Goal: Task Accomplishment & Management: Use online tool/utility

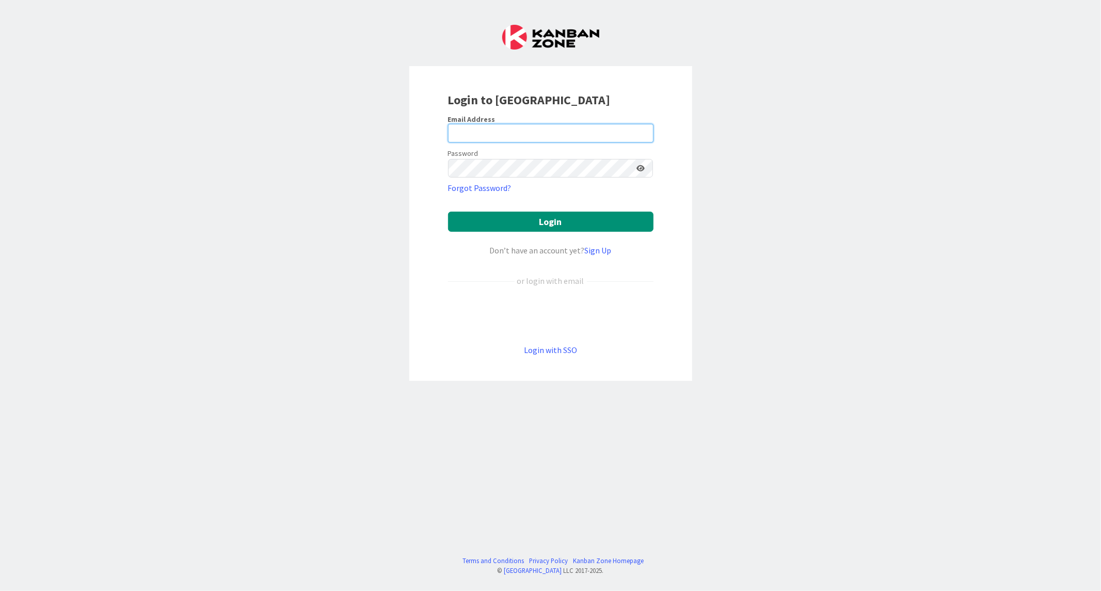
click at [471, 139] on input "email" at bounding box center [550, 133] width 205 height 19
paste input "riitta.lapinlampi@ta.fi"
type input "riitta.lapinlampi@ta.fi"
click at [448, 212] on button "Login" at bounding box center [550, 222] width 205 height 20
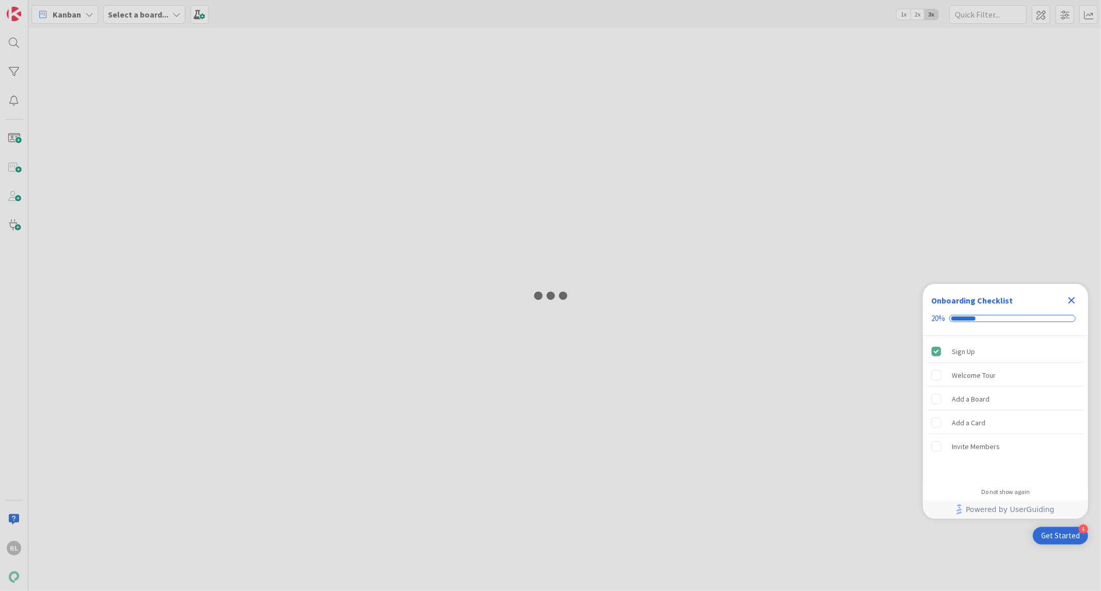
type input "lasku"
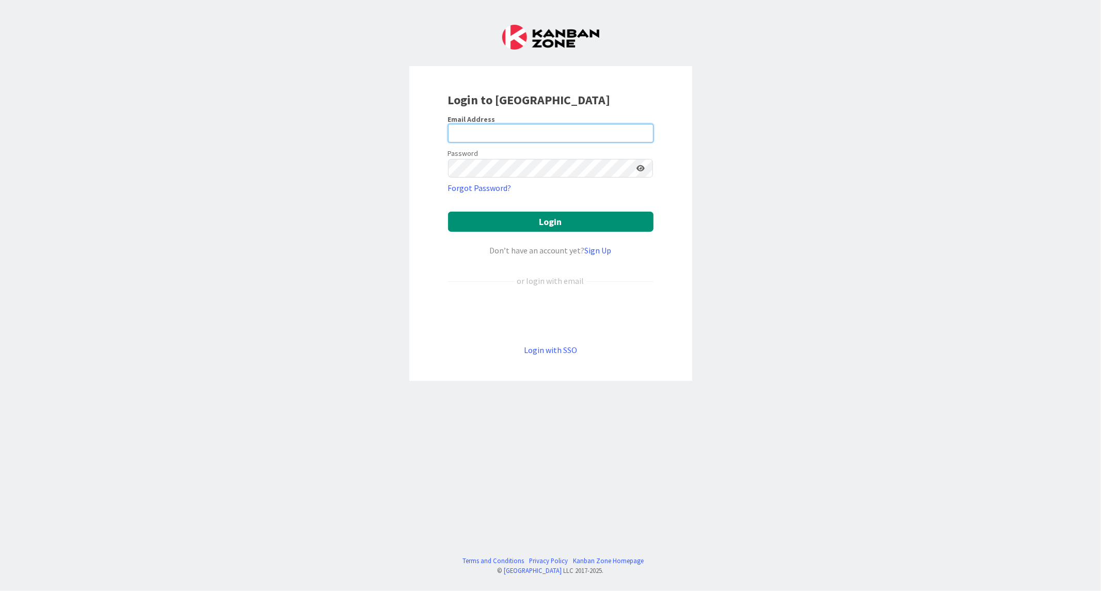
click at [468, 125] on input "email" at bounding box center [550, 133] width 205 height 19
paste input "[EMAIL_ADDRESS][DOMAIN_NAME]"
click at [468, 134] on input "[EMAIL_ADDRESS][DOMAIN_NAME]" at bounding box center [550, 133] width 205 height 19
paste input "[EMAIL_ADDRESS][DOMAIN_NAME]"
paste input "email"
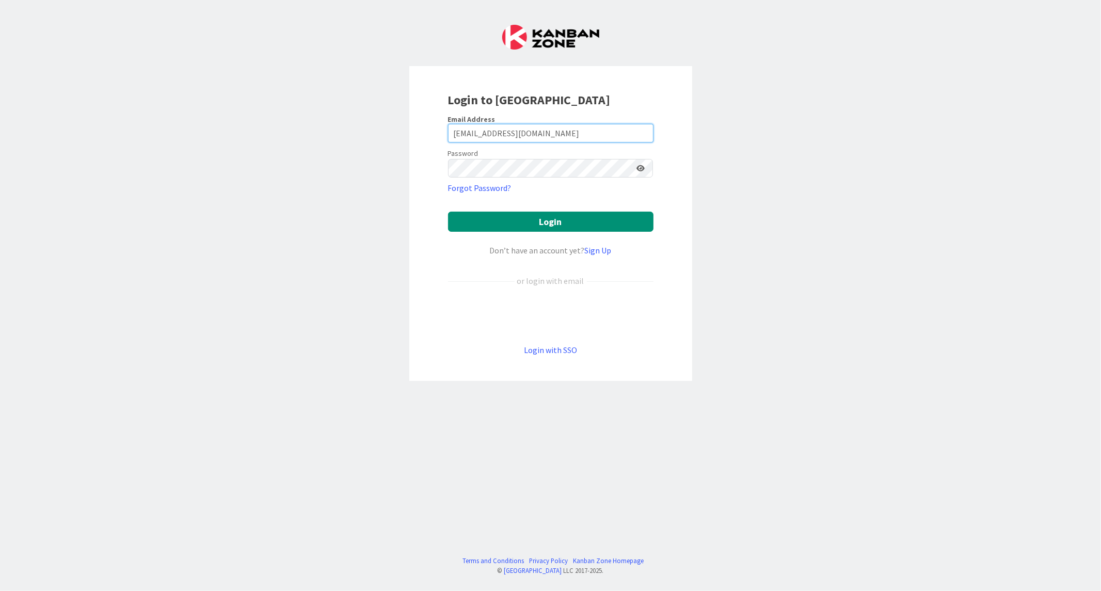
type input "[EMAIL_ADDRESS][DOMAIN_NAME]"
click at [448, 212] on button "Login" at bounding box center [550, 222] width 205 height 20
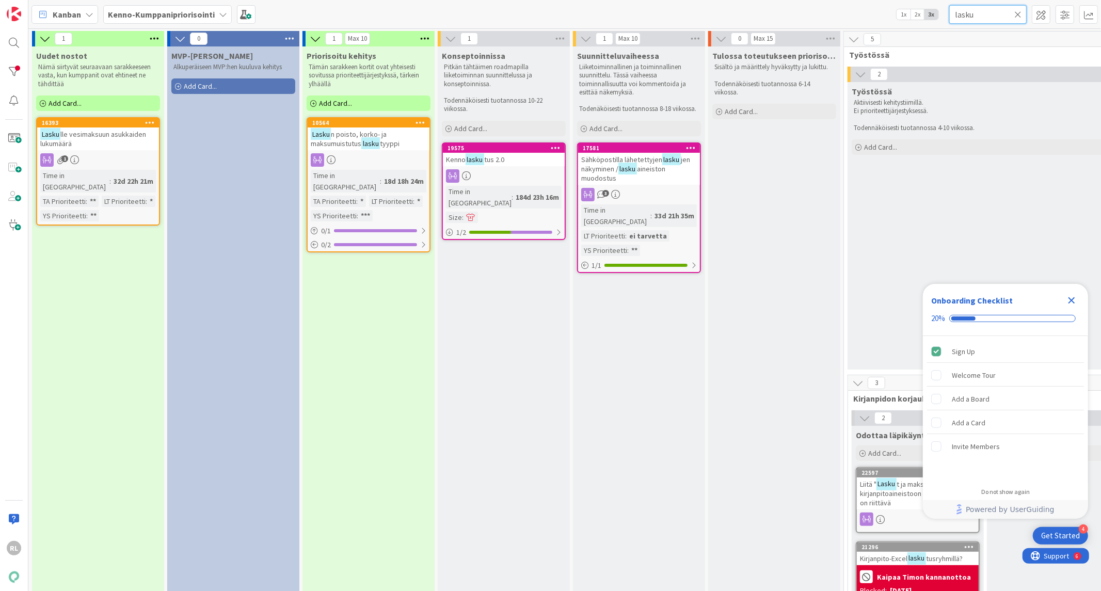
drag, startPoint x: 987, startPoint y: 14, endPoint x: 703, endPoint y: 27, distance: 284.2
click at [689, 27] on div "Kanban Kenno-Kumppanipriorisointi 1x 2x 3x lasku" at bounding box center [564, 14] width 1073 height 28
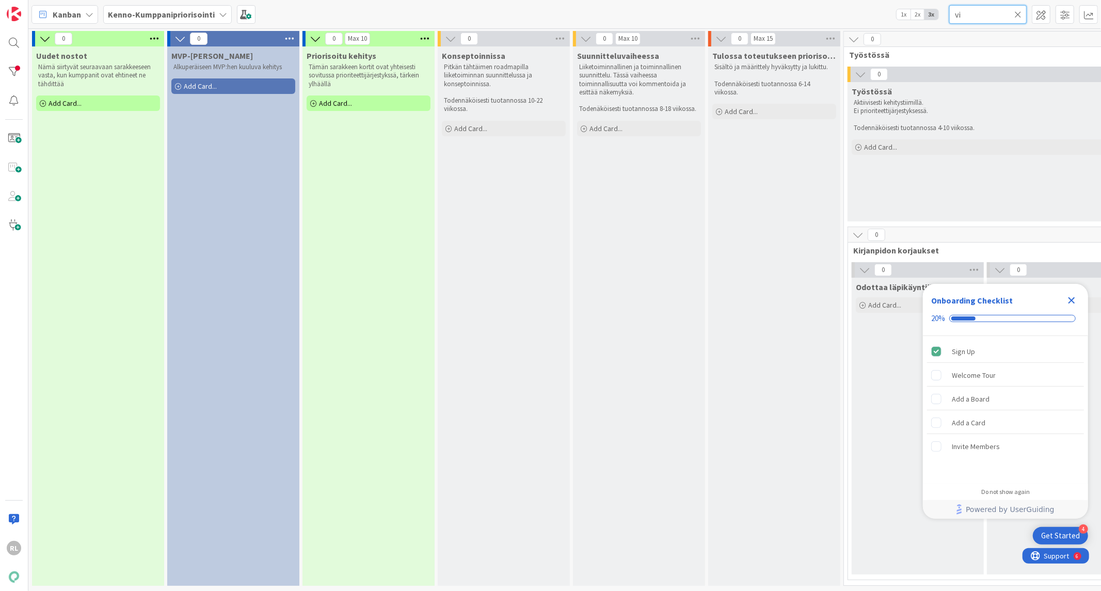
type input "v"
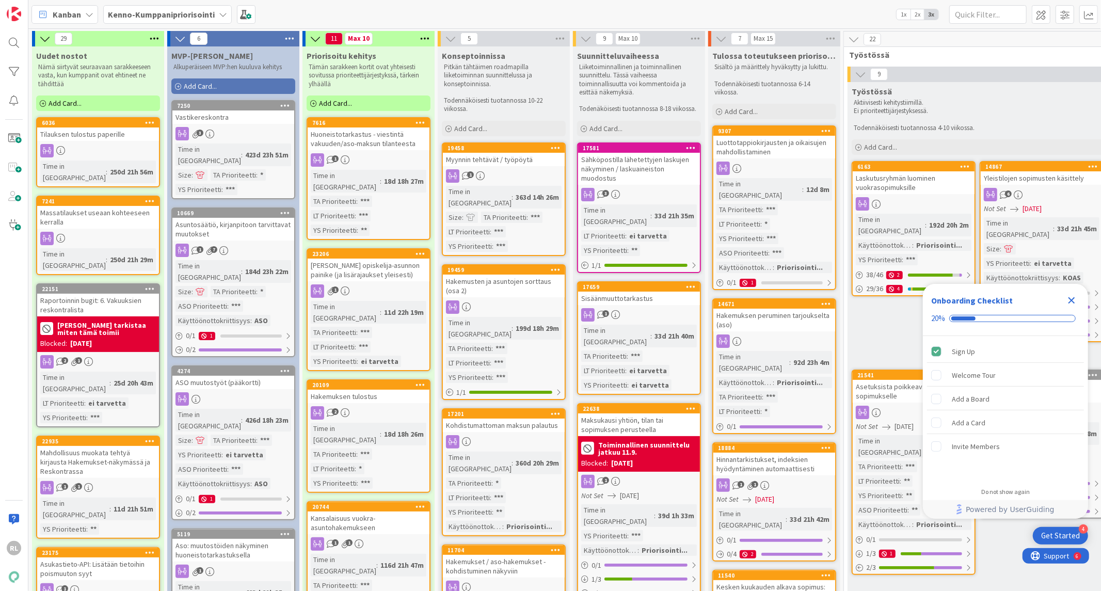
click at [689, 298] on icon "Close Checklist" at bounding box center [1071, 300] width 12 height 12
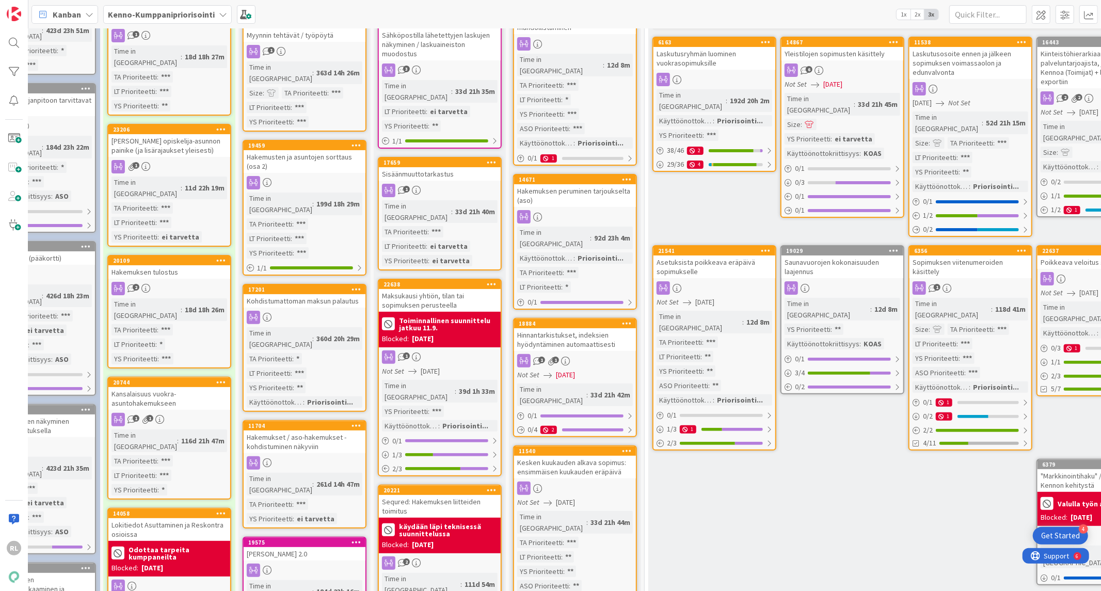
scroll to position [0, 199]
